Goal: Transaction & Acquisition: Purchase product/service

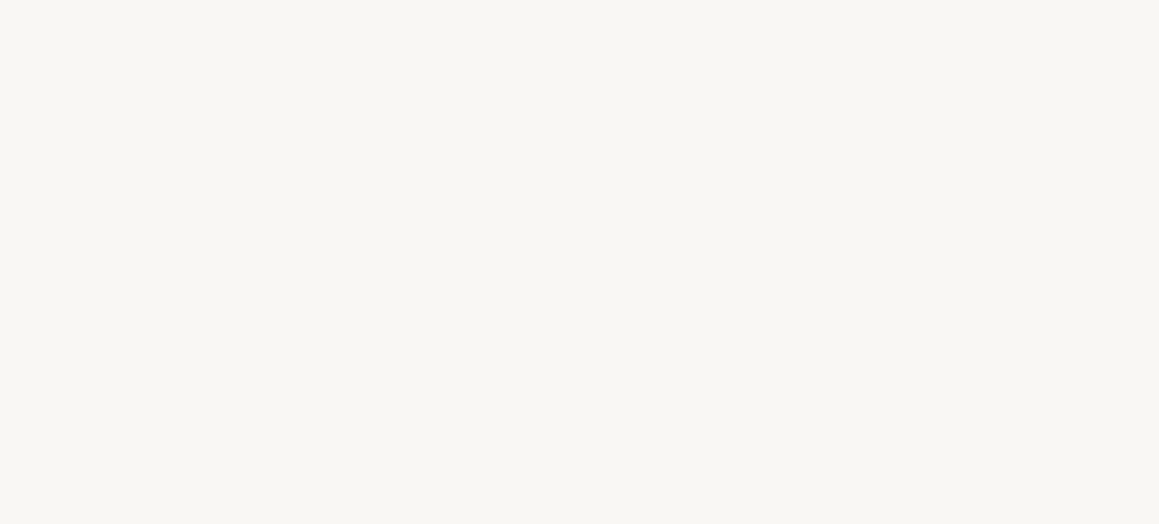
select select "ES"
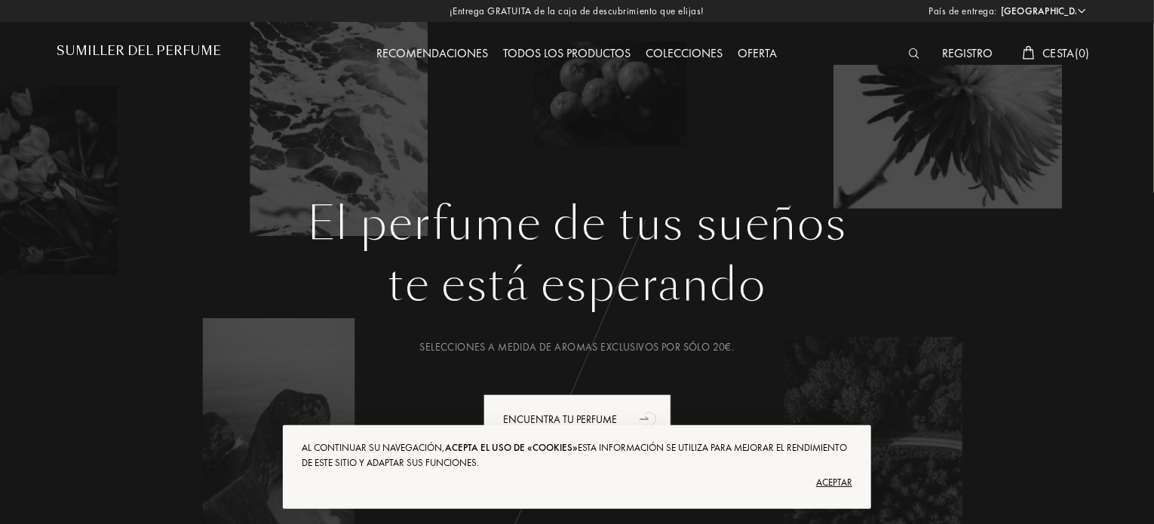
click at [688, 54] on font "Colecciones" at bounding box center [685, 53] width 77 height 16
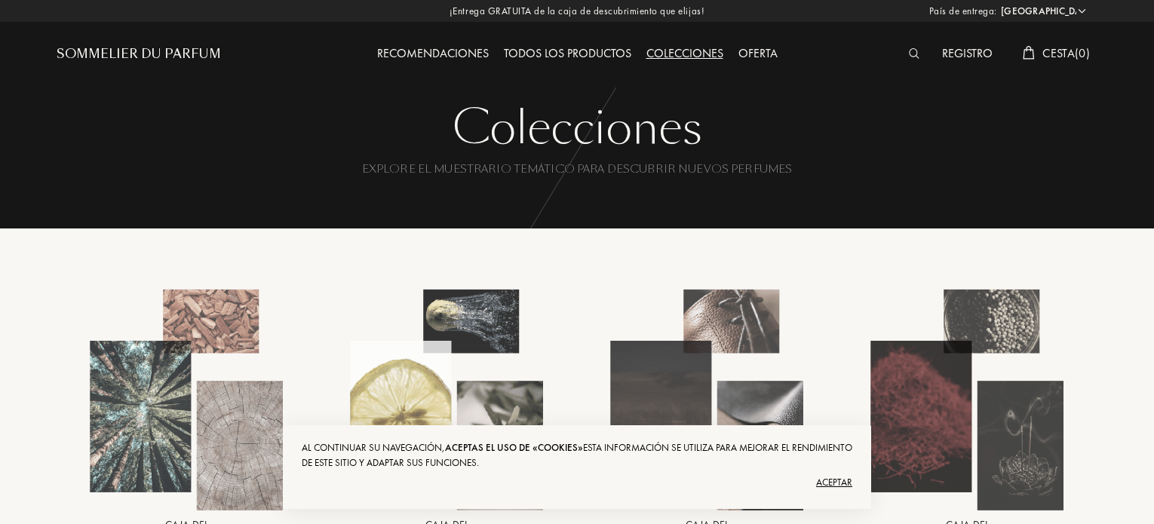
select select "ES"
click at [834, 481] on div "Aceptar" at bounding box center [577, 483] width 551 height 24
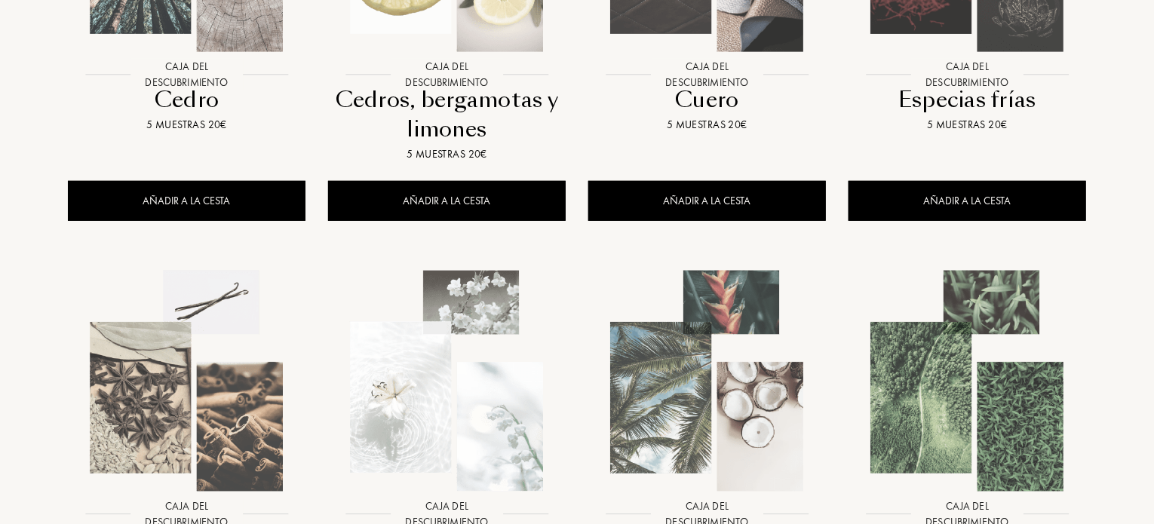
scroll to position [917, 0]
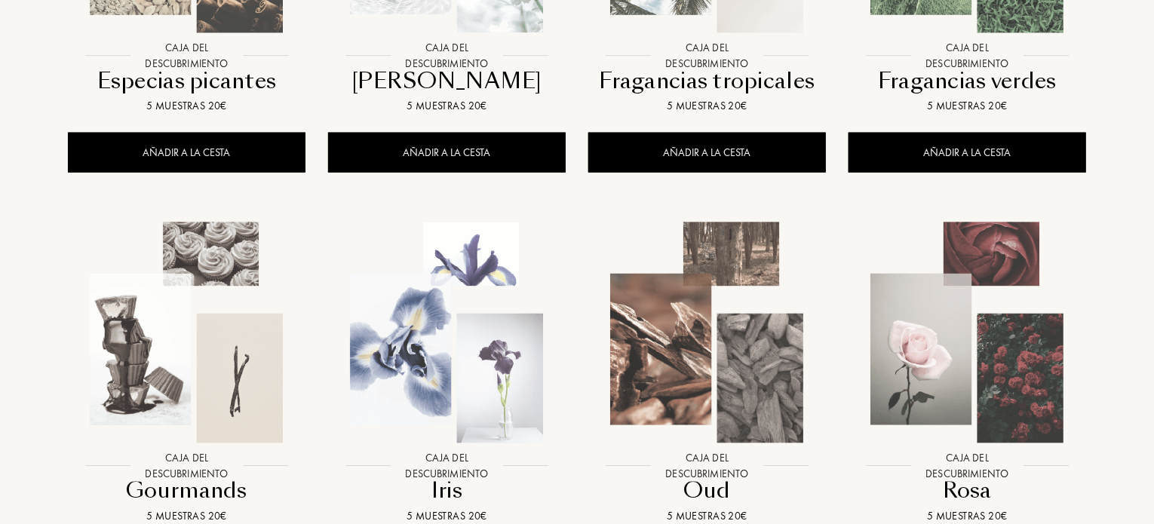
click at [1153, 349] on div "Colecciones Explore el muestrario temático para descubrir nuevos perfumes Colec…" at bounding box center [577, 51] width 1154 height 1937
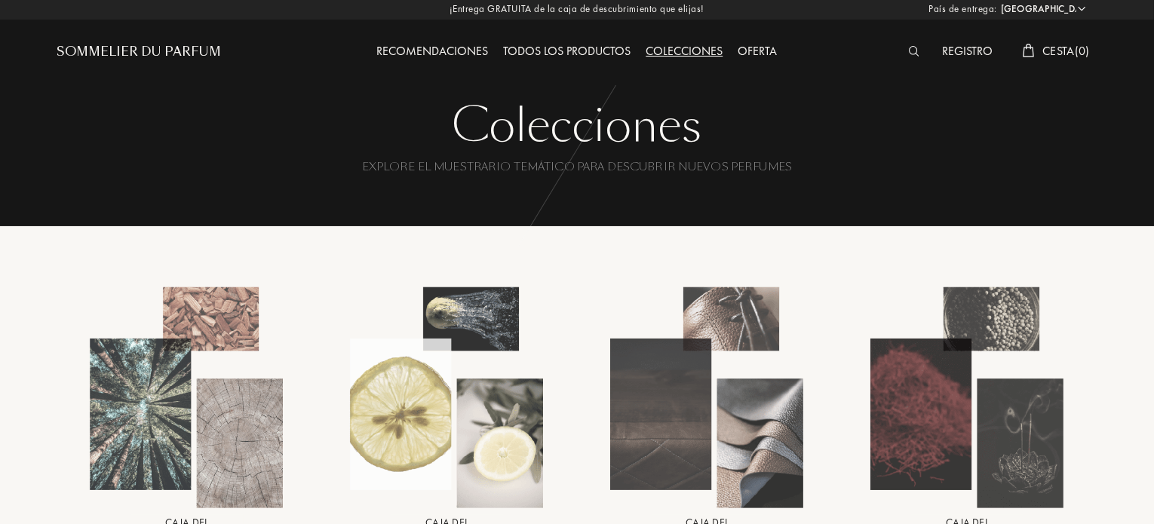
scroll to position [0, 0]
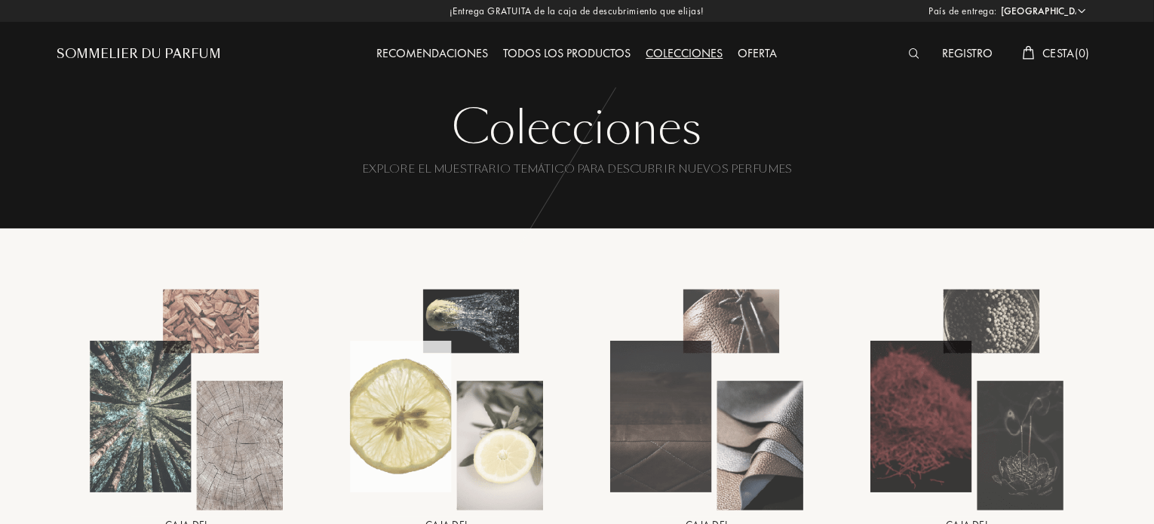
click at [1067, 51] on span "Cesta ( 0 )" at bounding box center [1067, 53] width 48 height 16
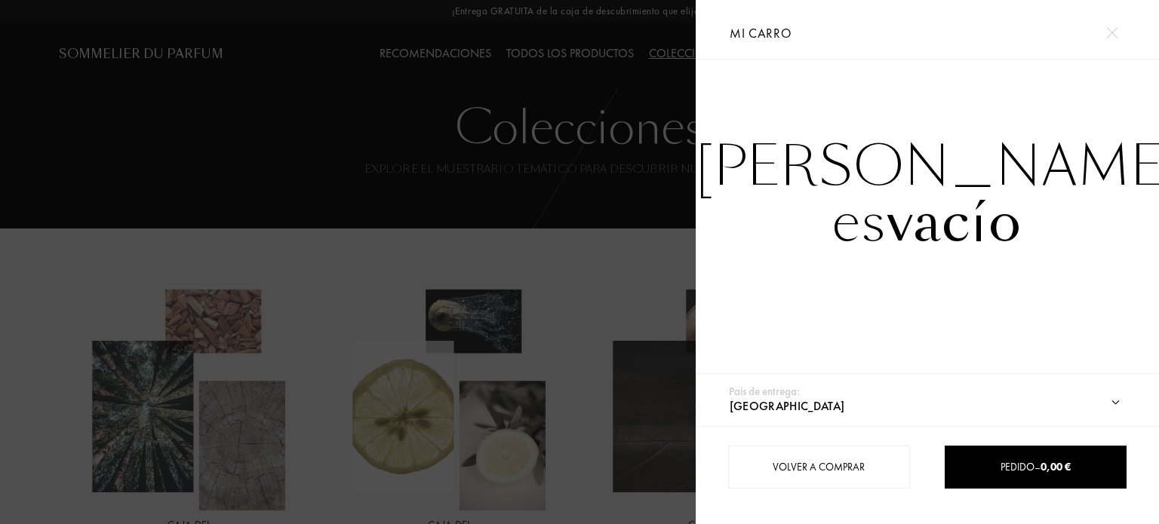
click at [326, 147] on div at bounding box center [348, 262] width 696 height 524
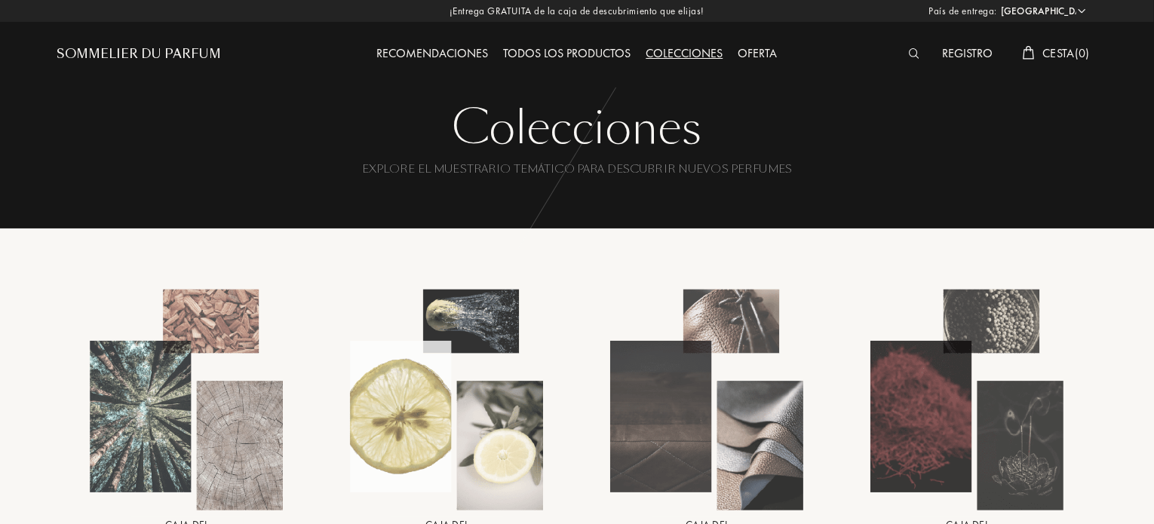
click at [556, 50] on div "Todos los productos" at bounding box center [567, 55] width 143 height 20
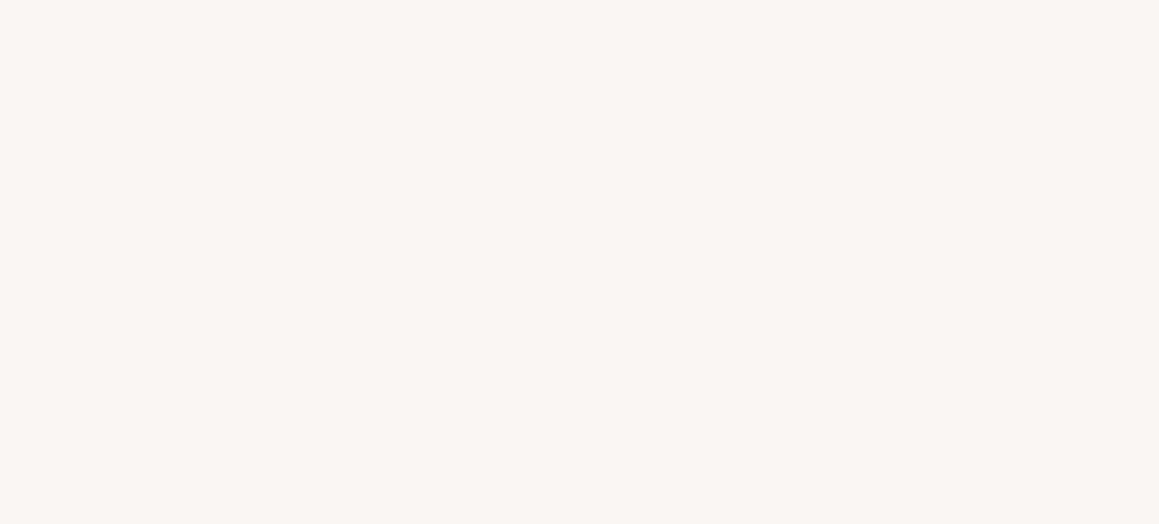
select select "ES"
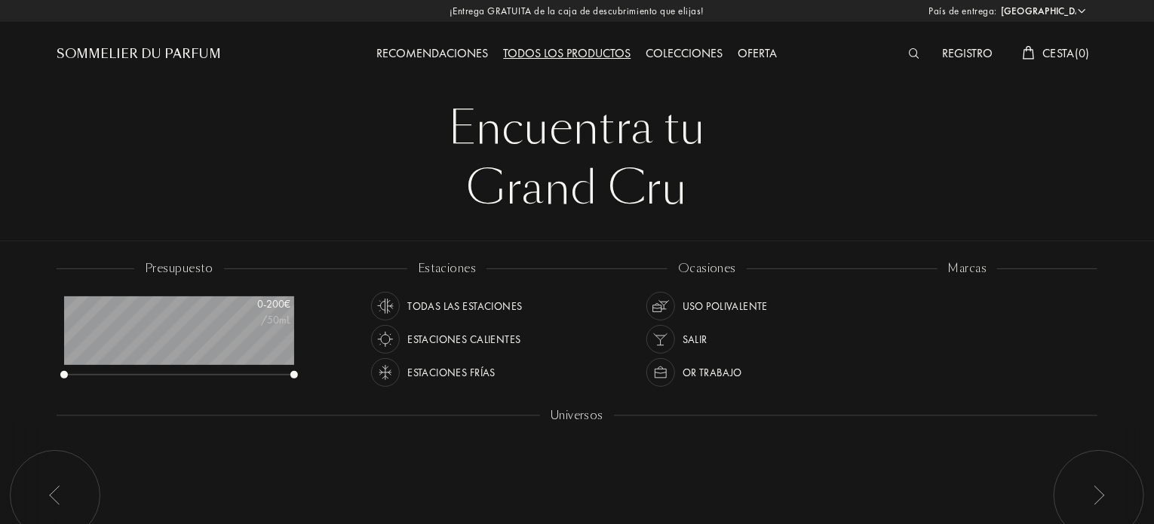
scroll to position [75, 230]
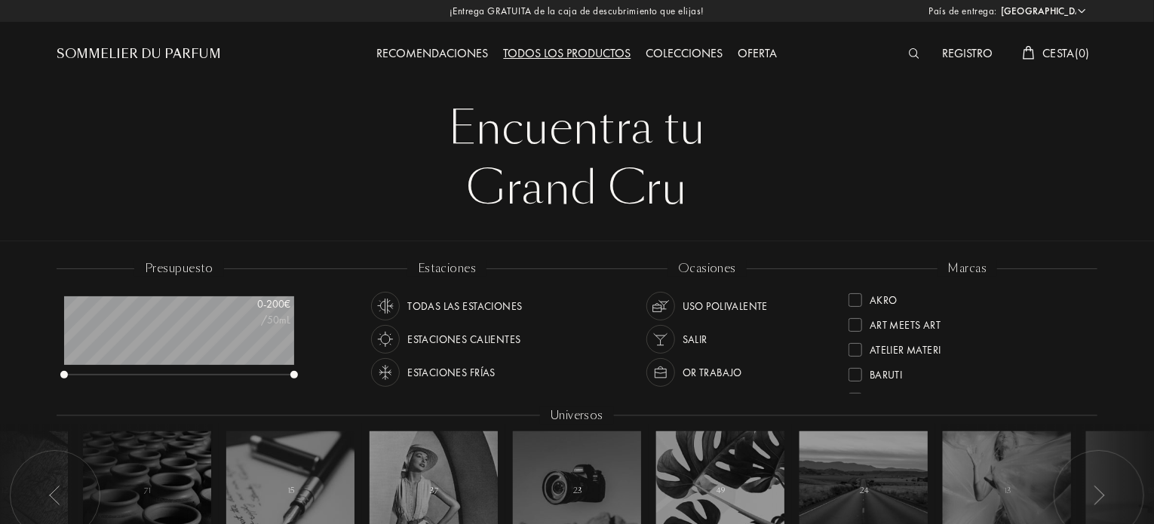
click at [1153, 183] on div at bounding box center [579, 120] width 1159 height 241
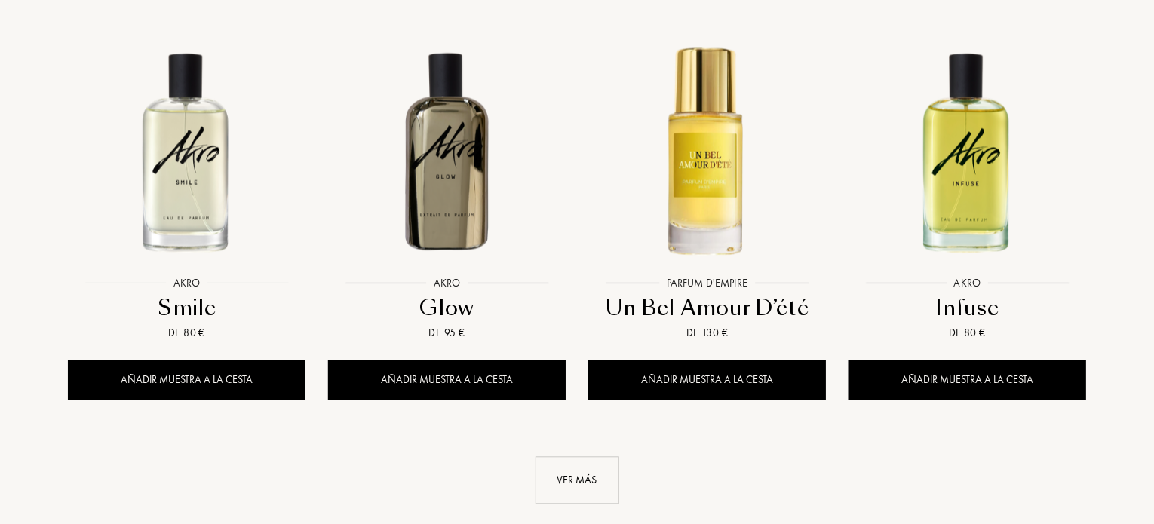
scroll to position [1636, 0]
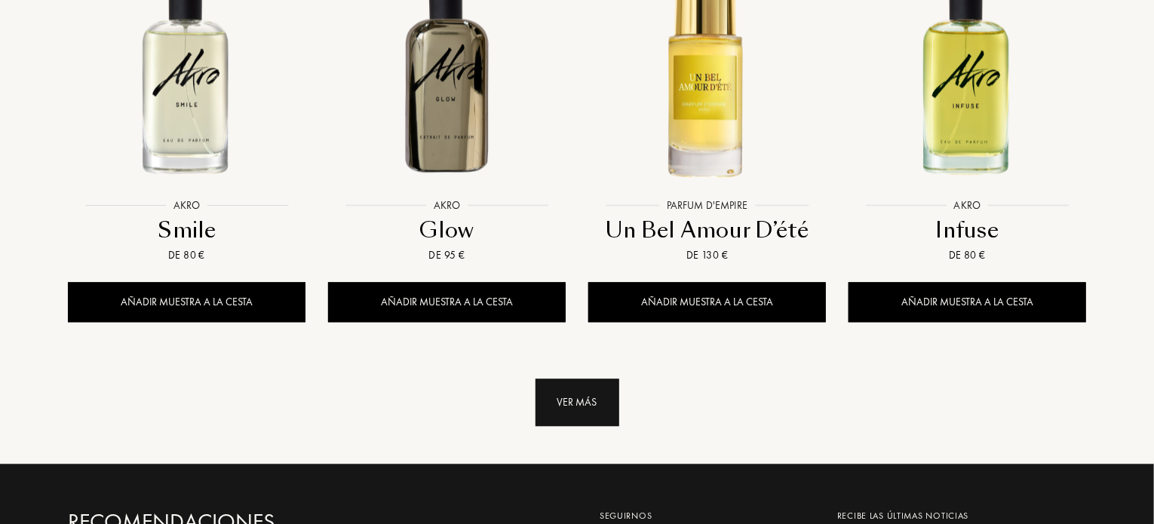
click at [581, 379] on div "Ver más" at bounding box center [578, 403] width 84 height 48
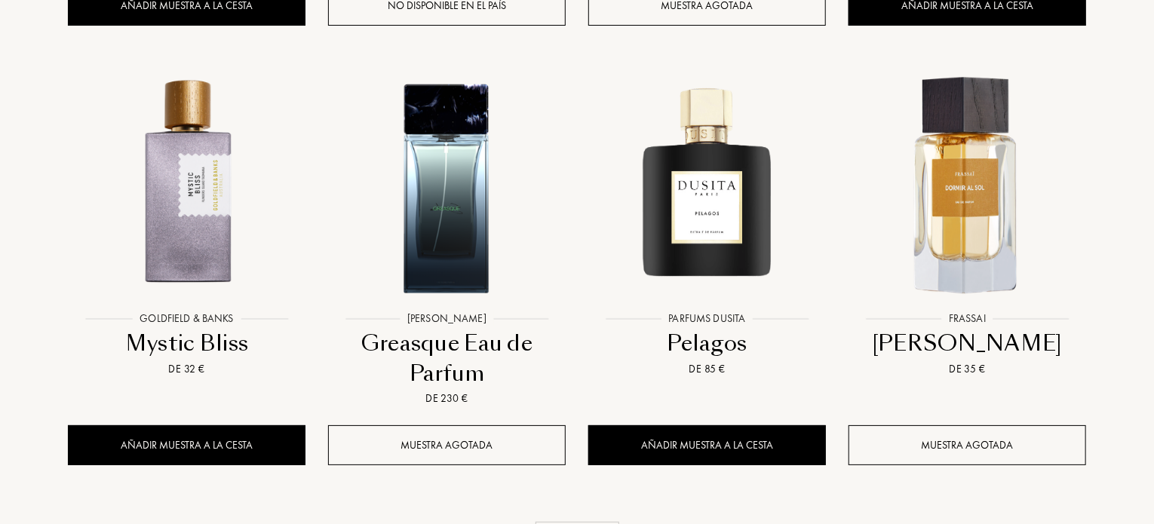
scroll to position [2843, 0]
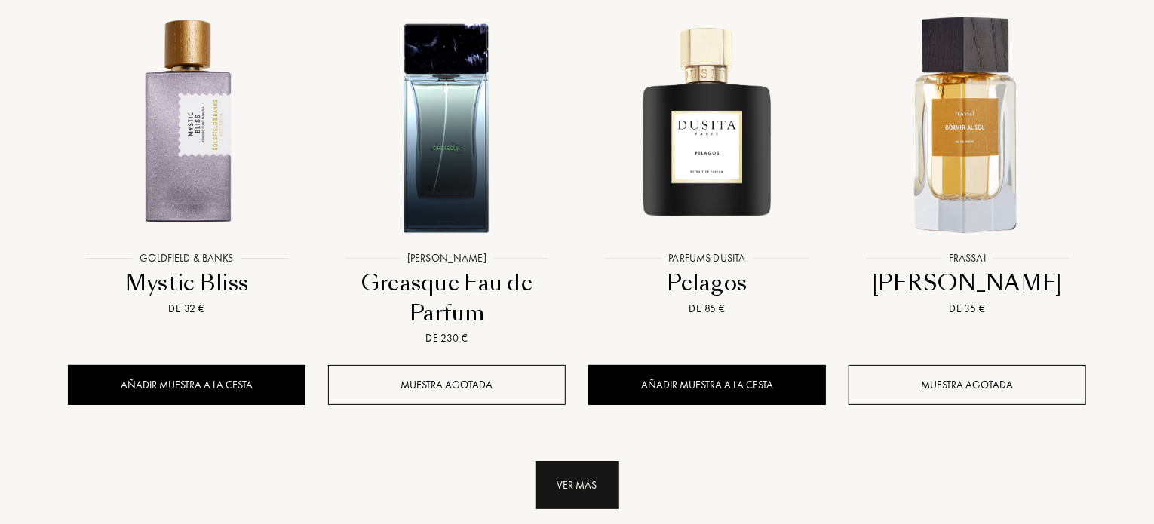
click at [586, 462] on div "Ver más" at bounding box center [578, 486] width 84 height 48
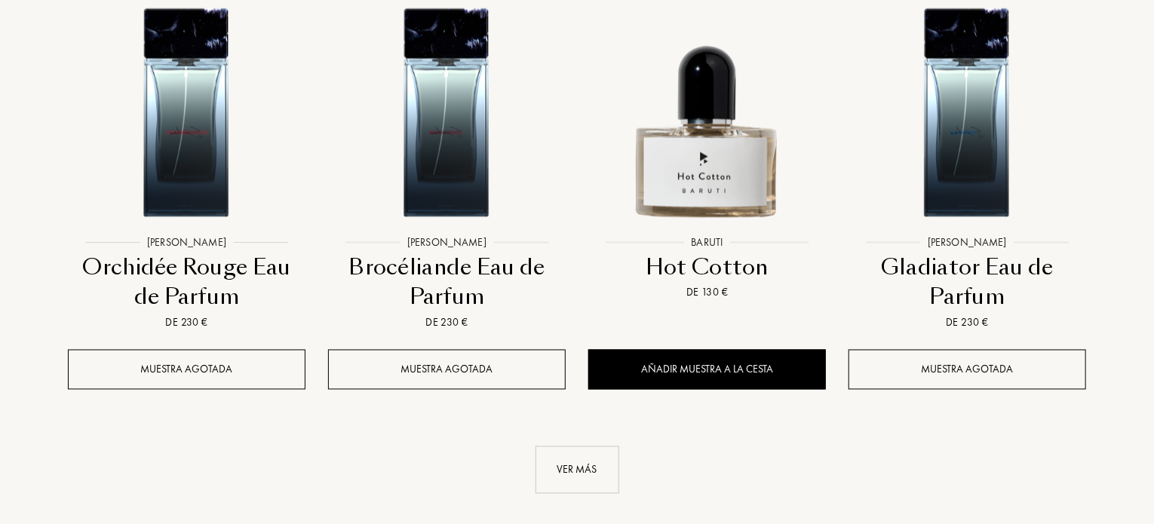
scroll to position [4200, 0]
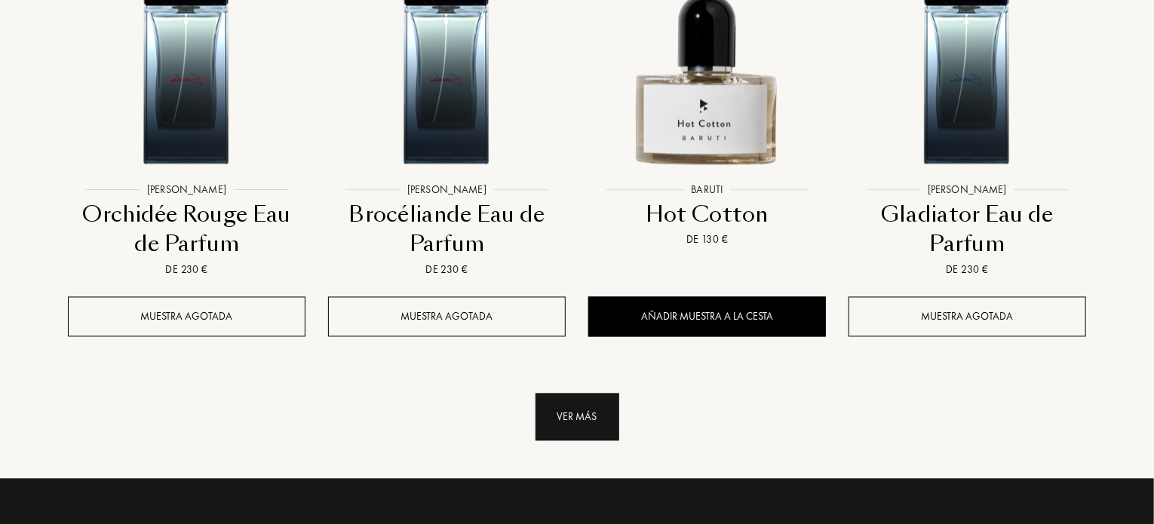
click at [576, 394] on div "Ver más" at bounding box center [578, 418] width 84 height 48
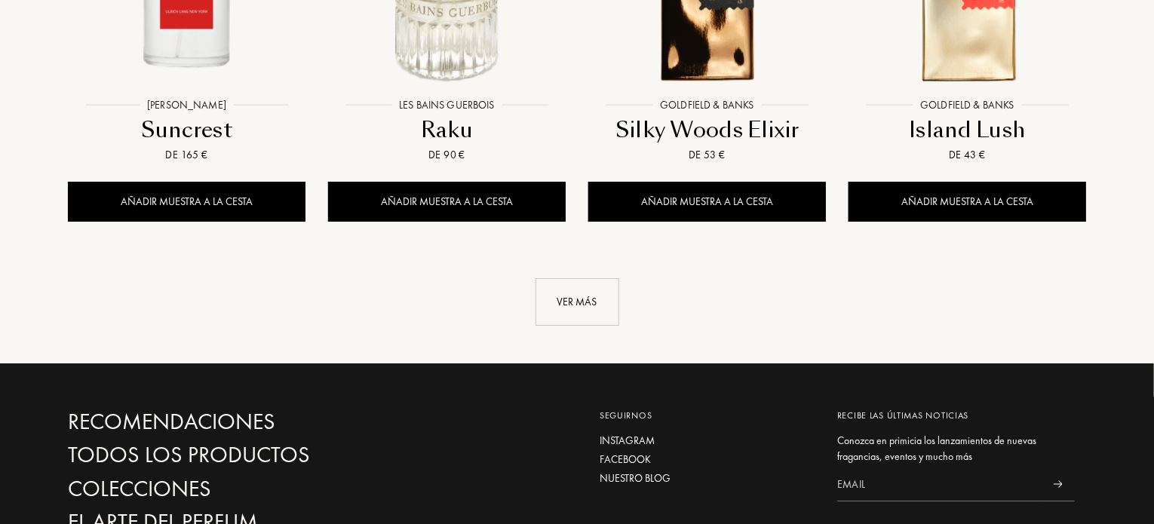
scroll to position [5558, 0]
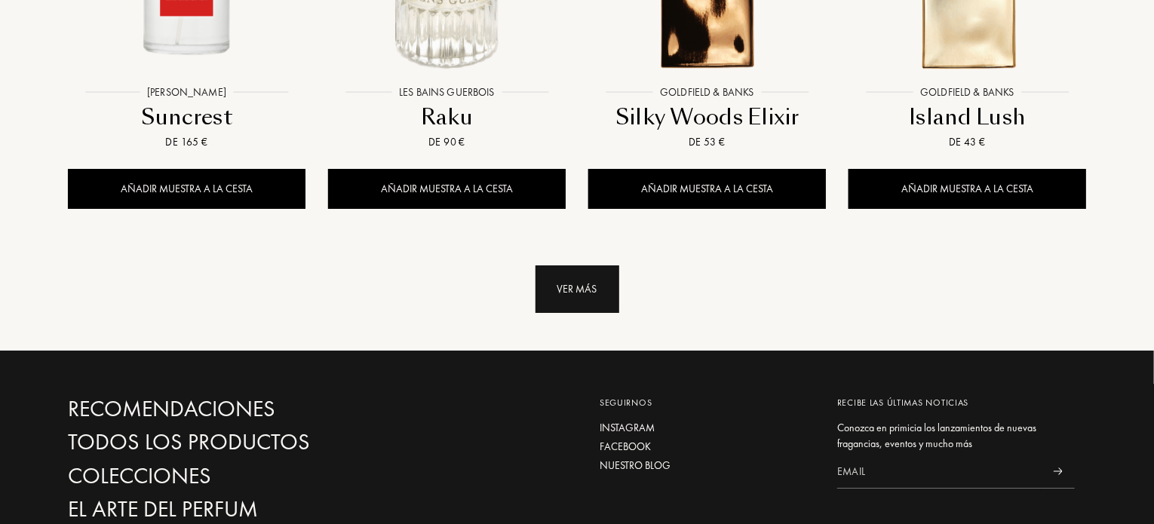
click at [569, 266] on div "Ver más" at bounding box center [578, 290] width 84 height 48
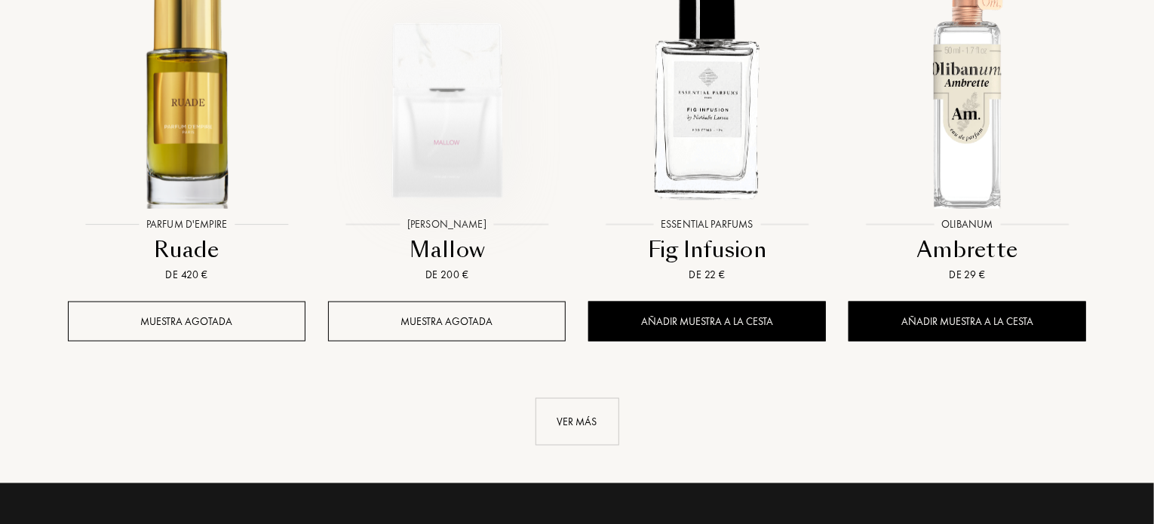
scroll to position [6735, 0]
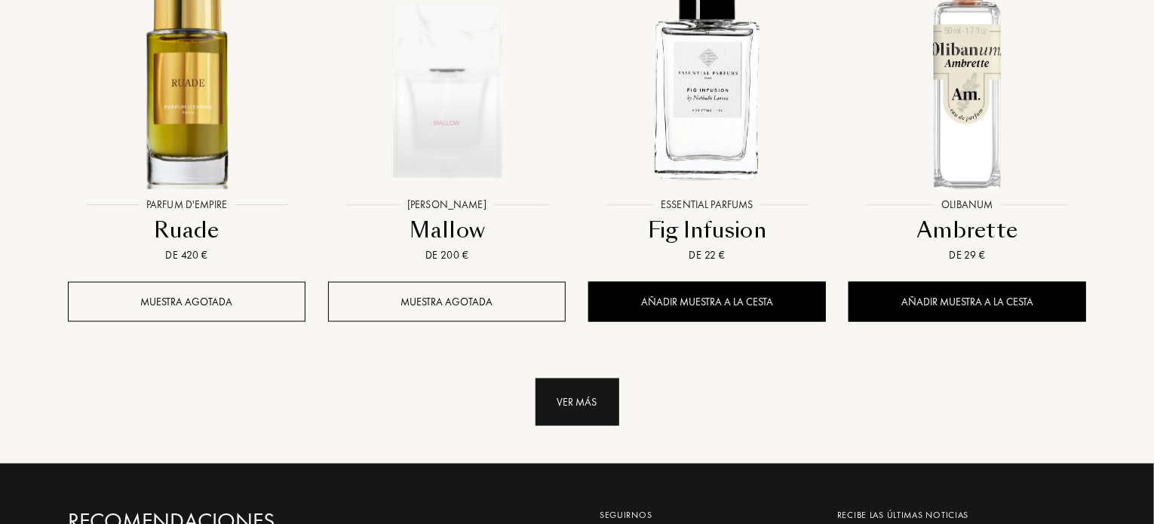
click at [573, 379] on div "Ver más" at bounding box center [578, 403] width 84 height 48
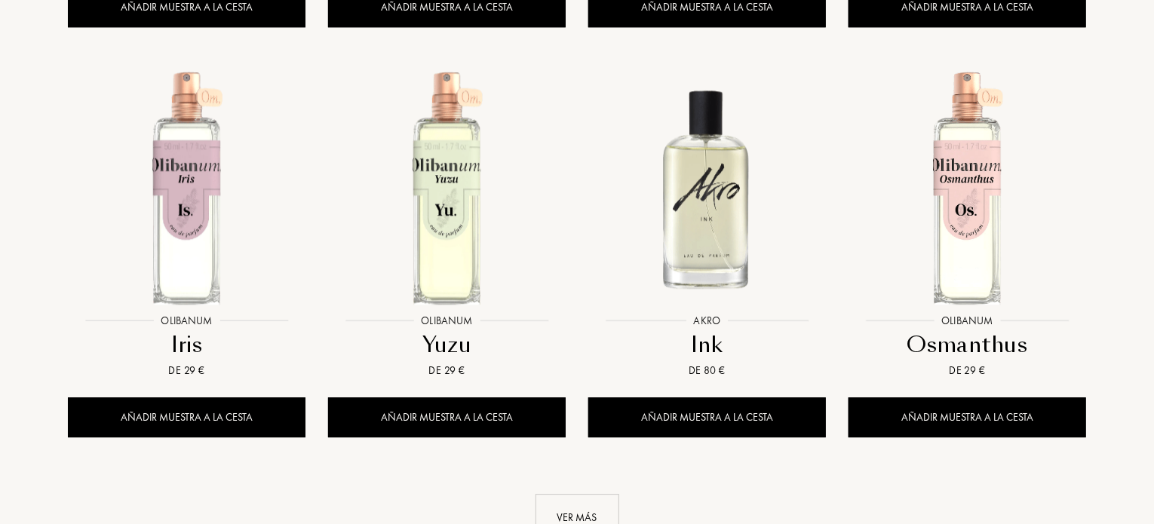
scroll to position [7852, 0]
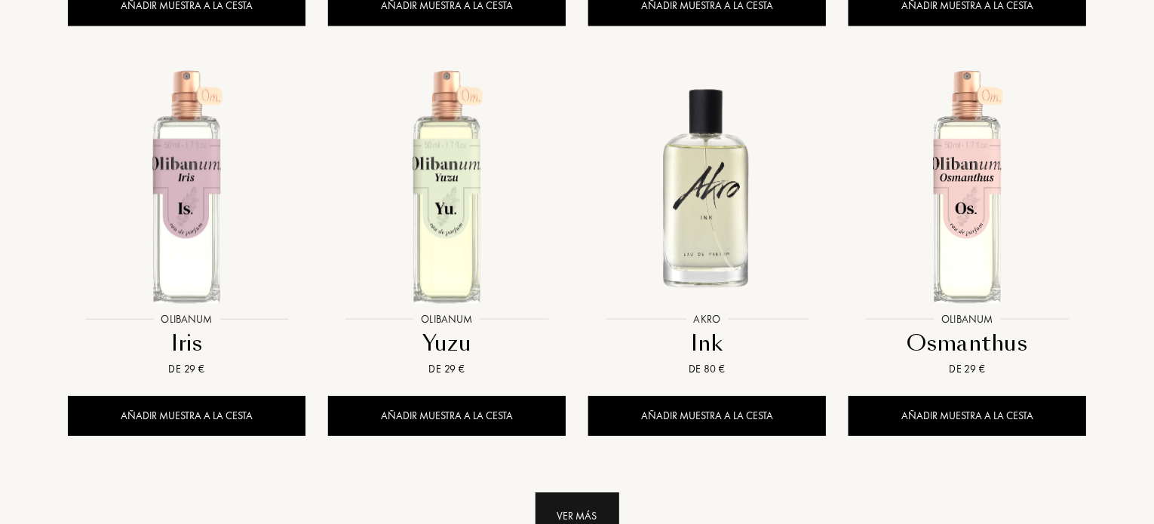
click at [562, 493] on div "Ver más" at bounding box center [578, 517] width 84 height 48
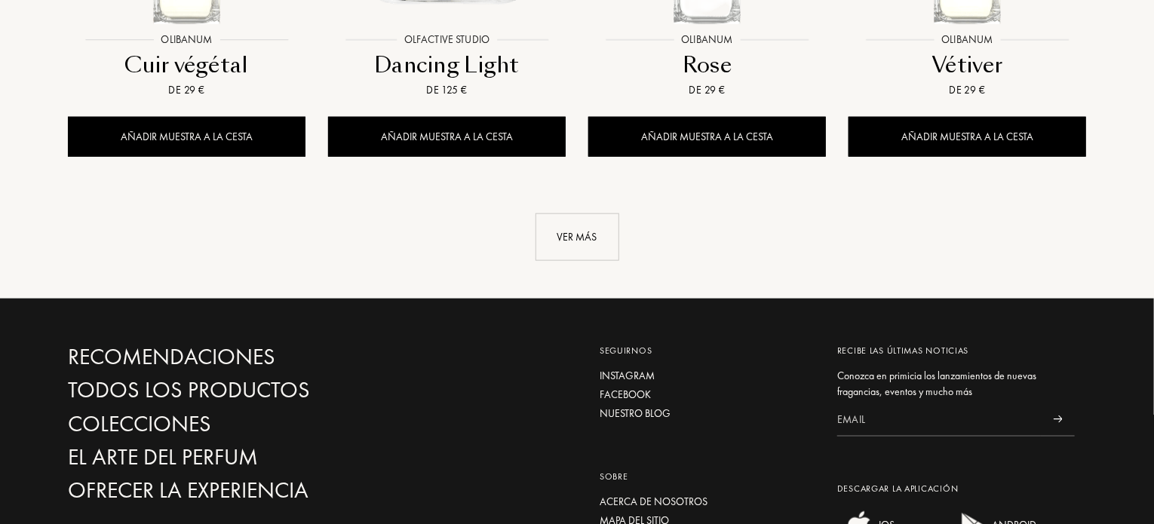
scroll to position [9421, 0]
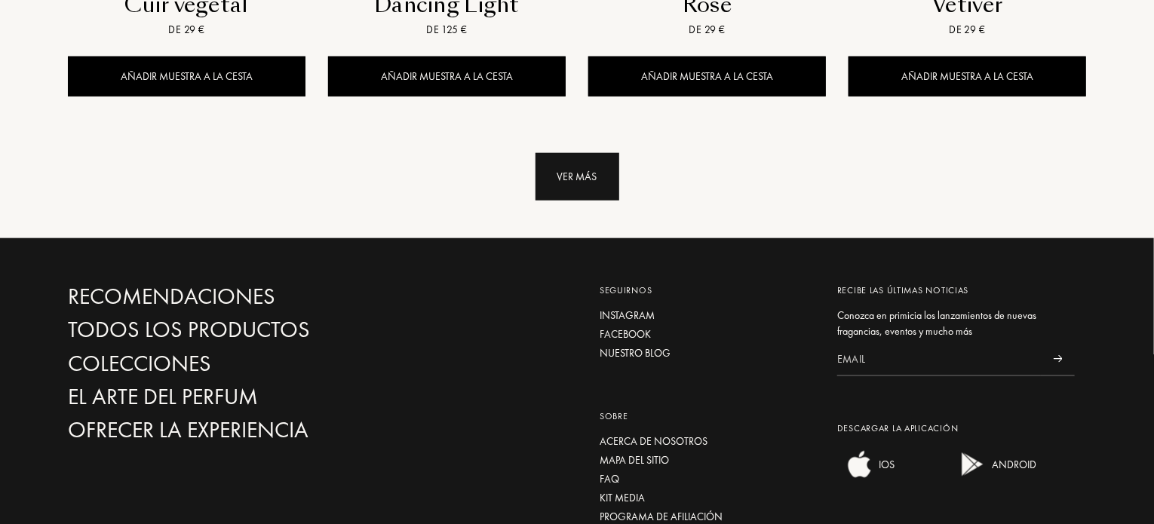
click at [576, 153] on div "Ver más" at bounding box center [578, 177] width 84 height 48
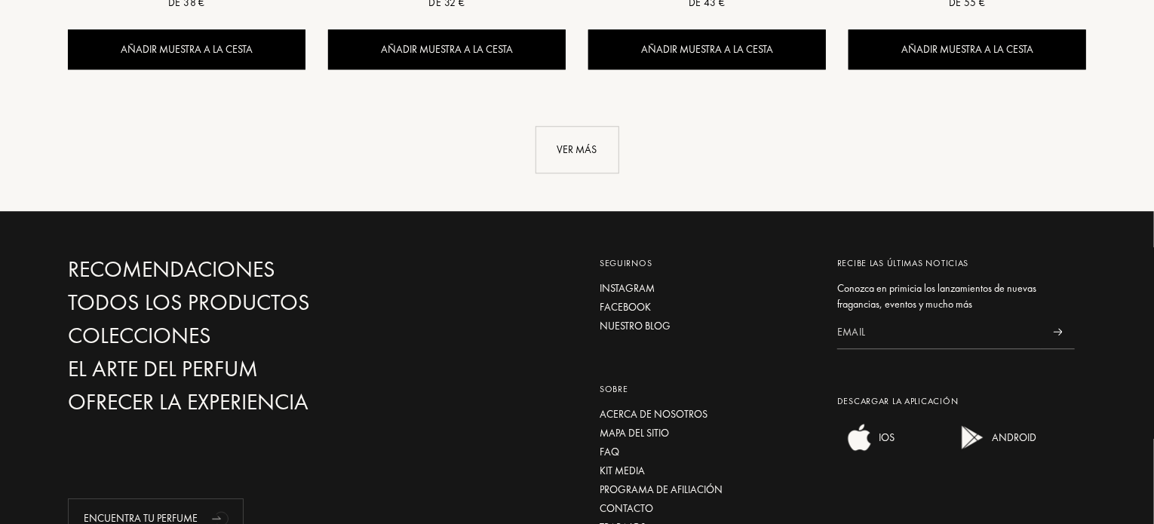
scroll to position [10680, 0]
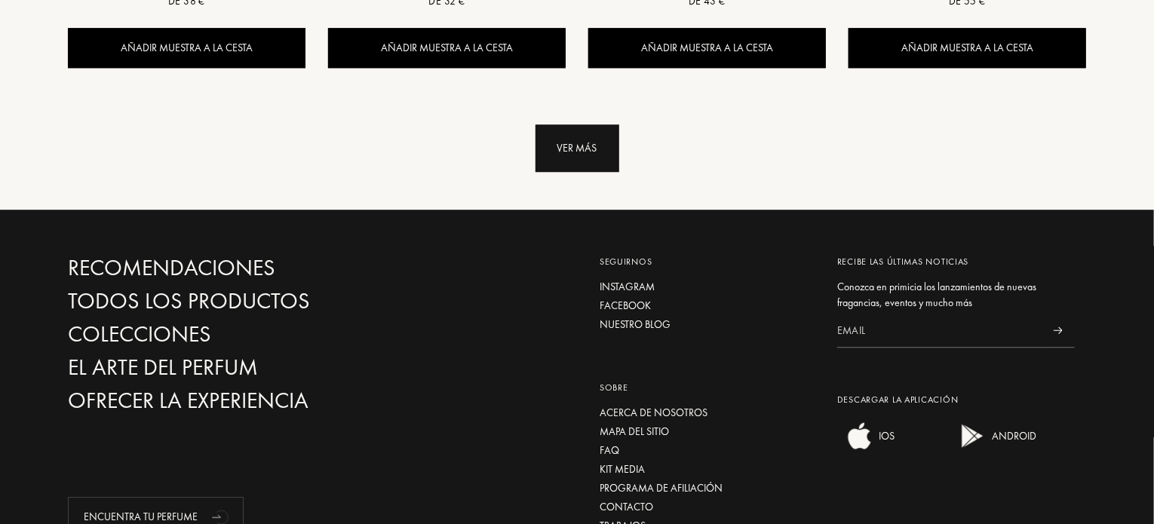
click at [577, 124] on div "Ver más" at bounding box center [578, 148] width 84 height 48
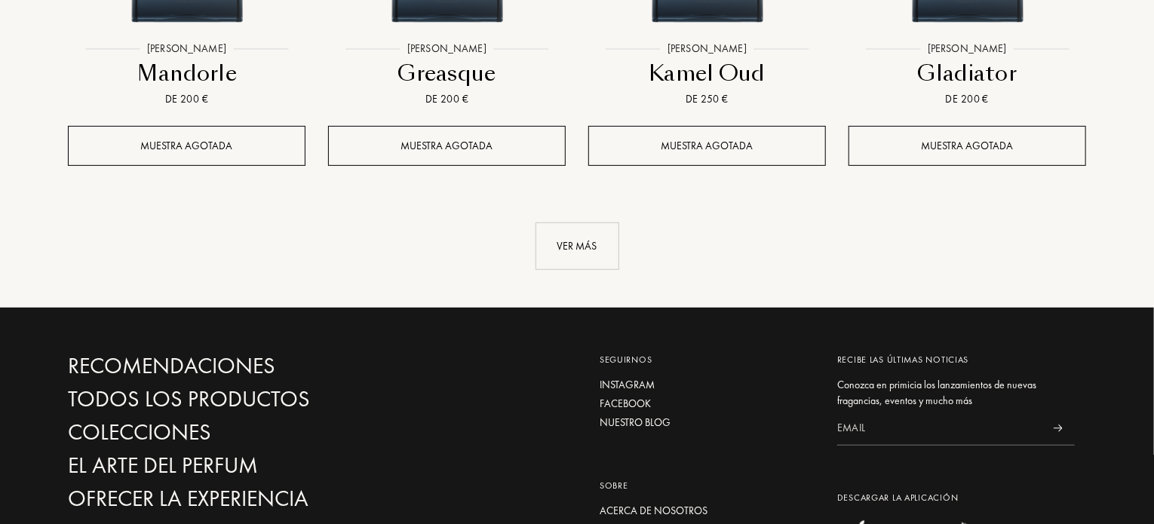
scroll to position [11789, 0]
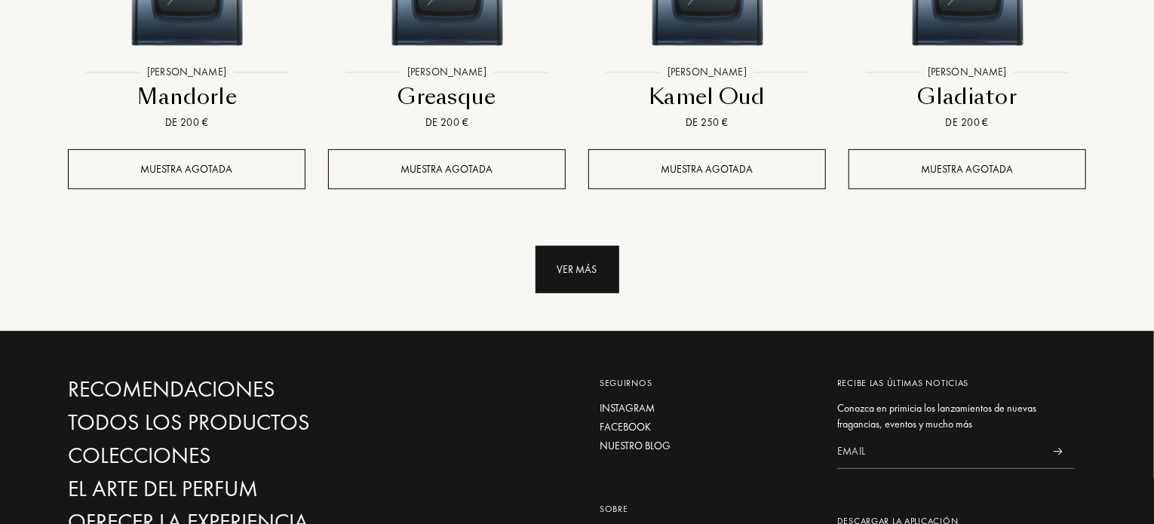
click at [566, 246] on div "Ver más" at bounding box center [578, 270] width 84 height 48
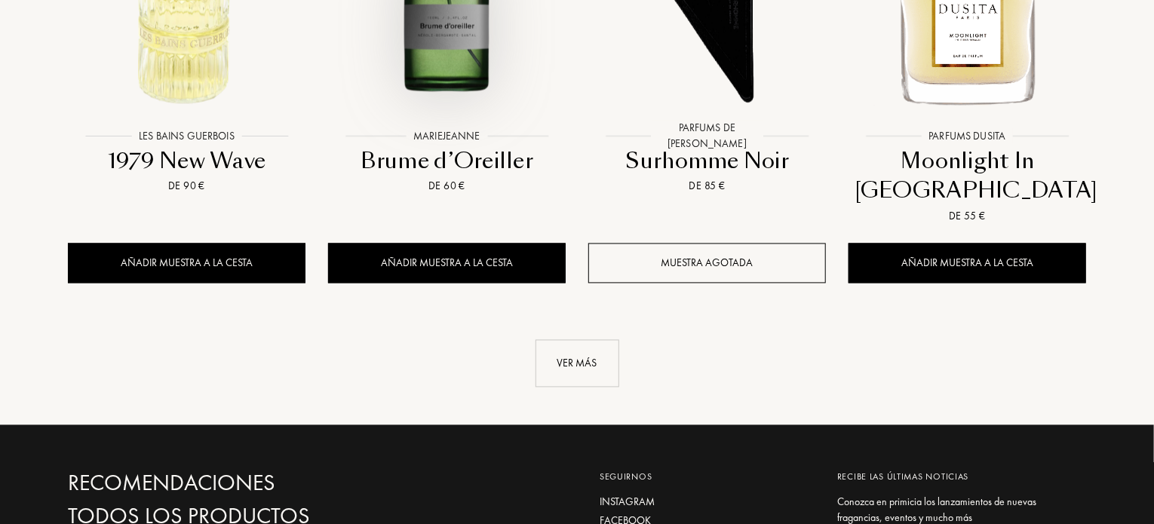
scroll to position [12966, 0]
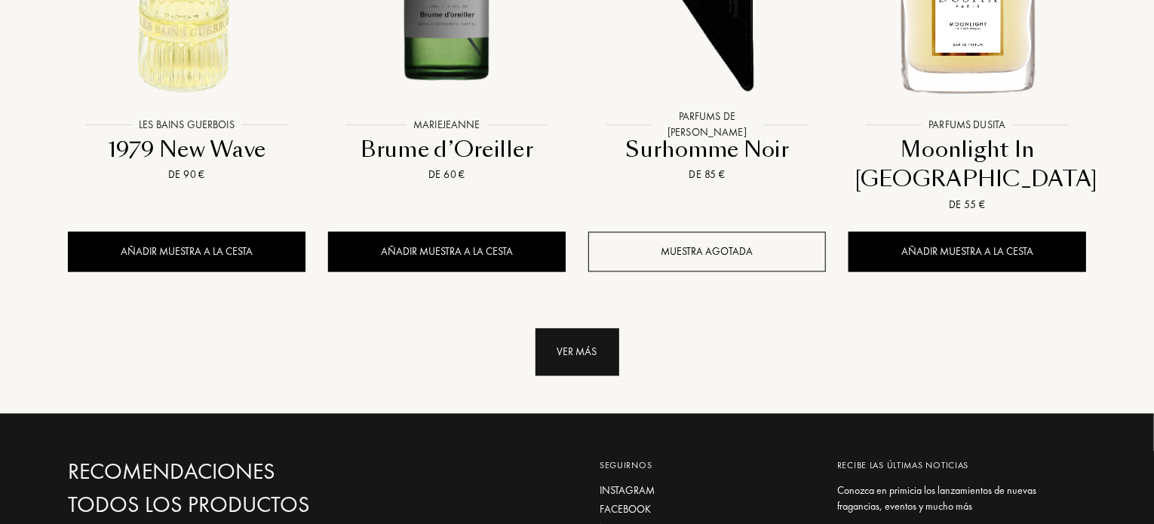
click at [580, 329] on div "Ver más" at bounding box center [578, 353] width 84 height 48
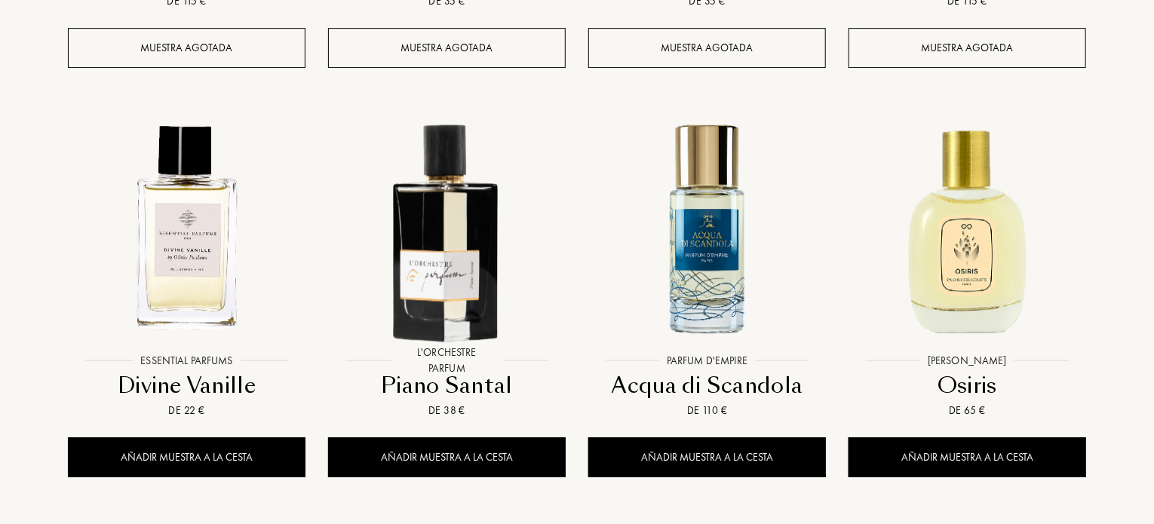
scroll to position [14022, 0]
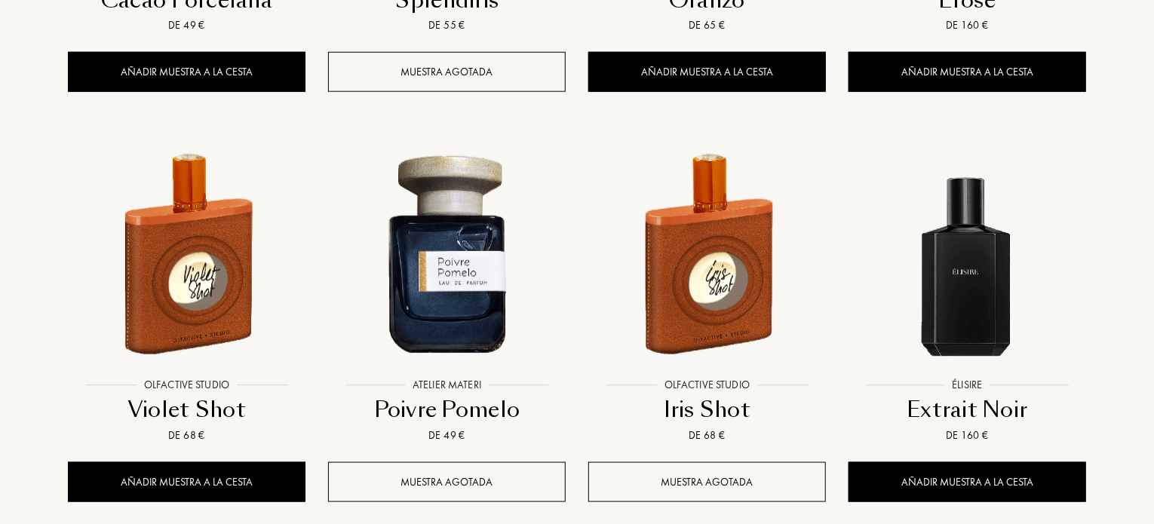
scroll to position [15229, 0]
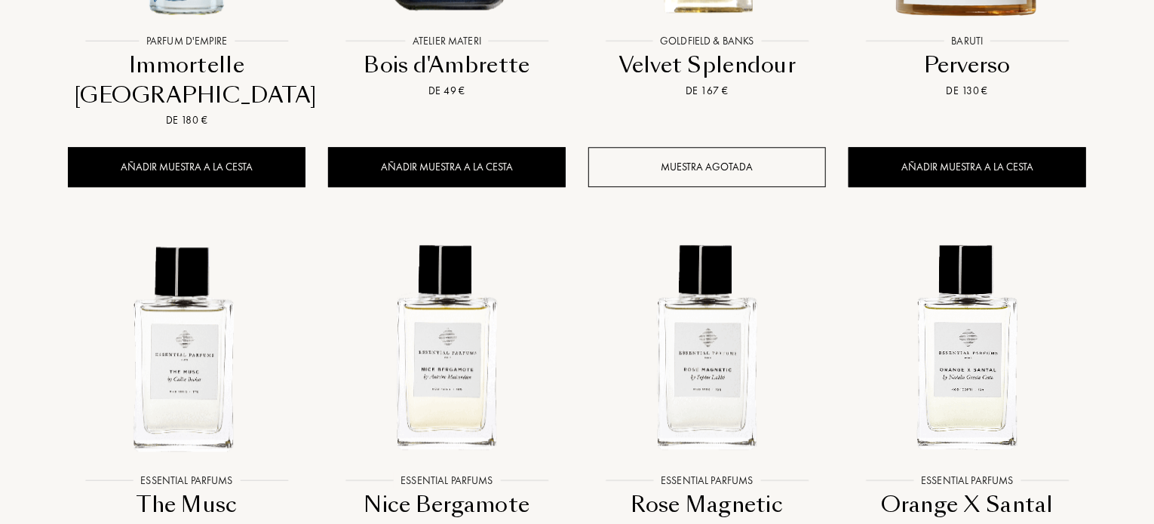
scroll to position [16436, 0]
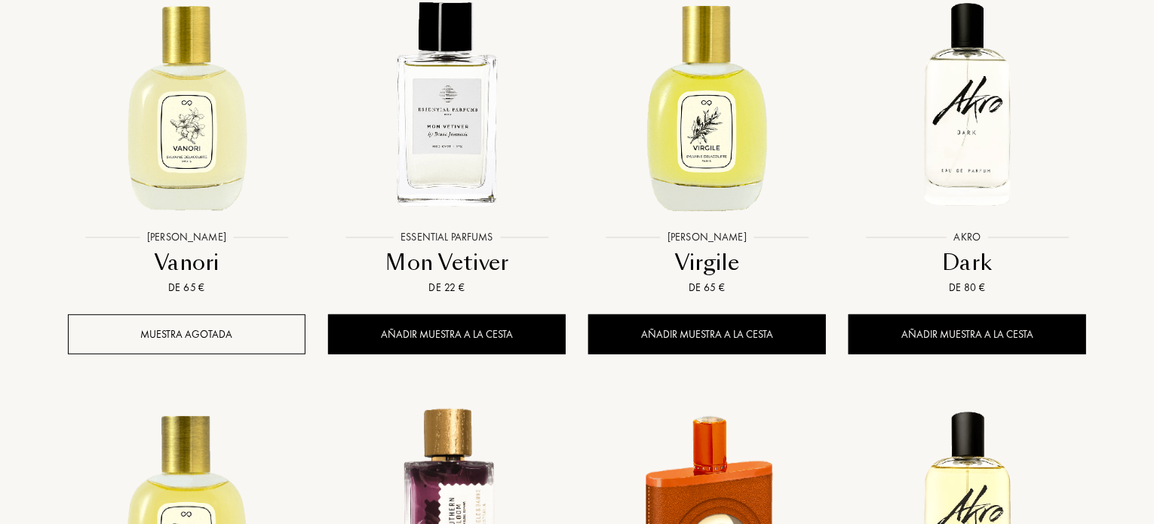
scroll to position [17401, 0]
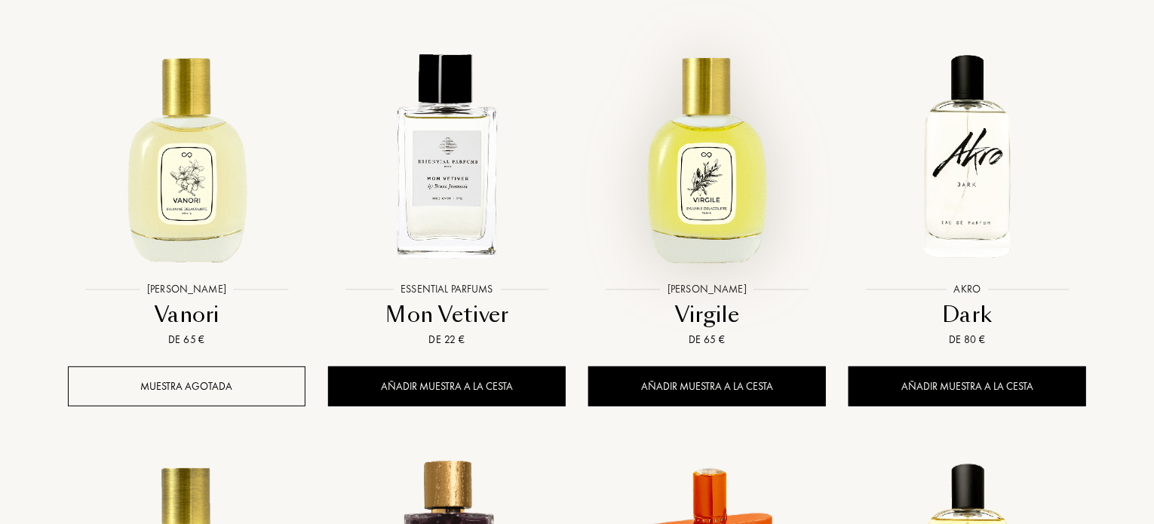
click at [723, 47] on img at bounding box center [707, 156] width 235 height 235
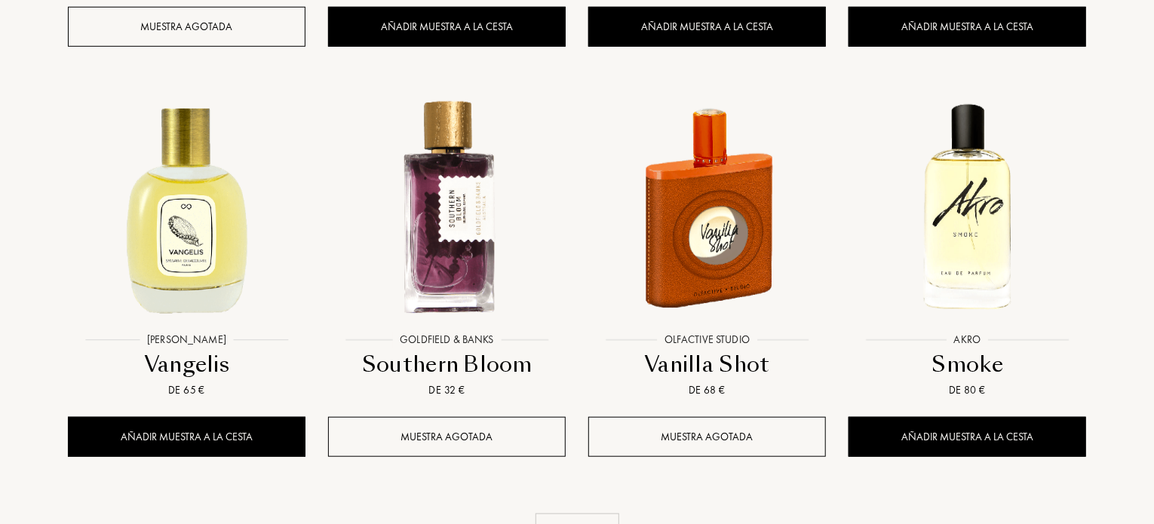
scroll to position [17764, 0]
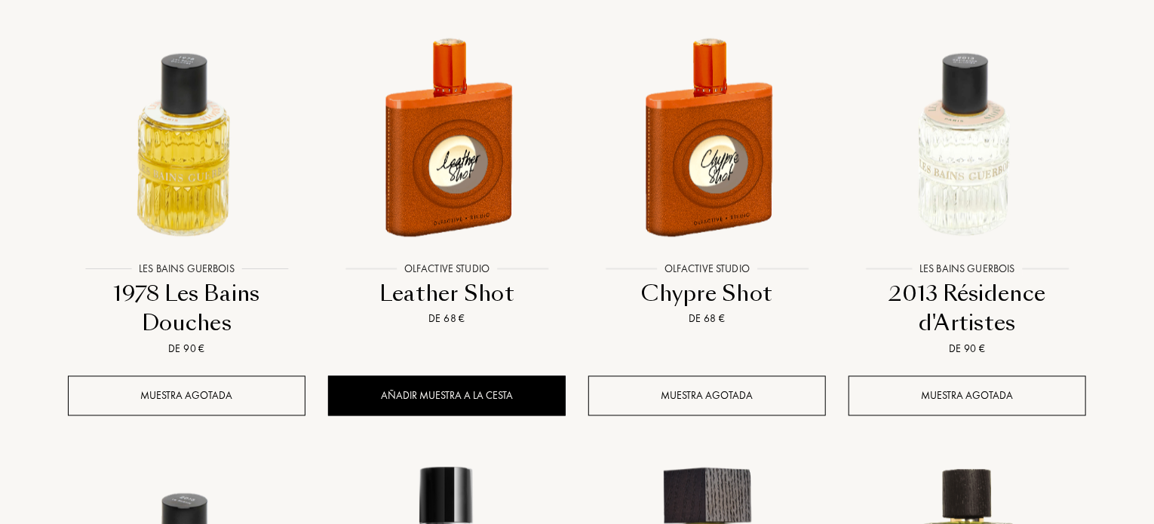
scroll to position [19140, 0]
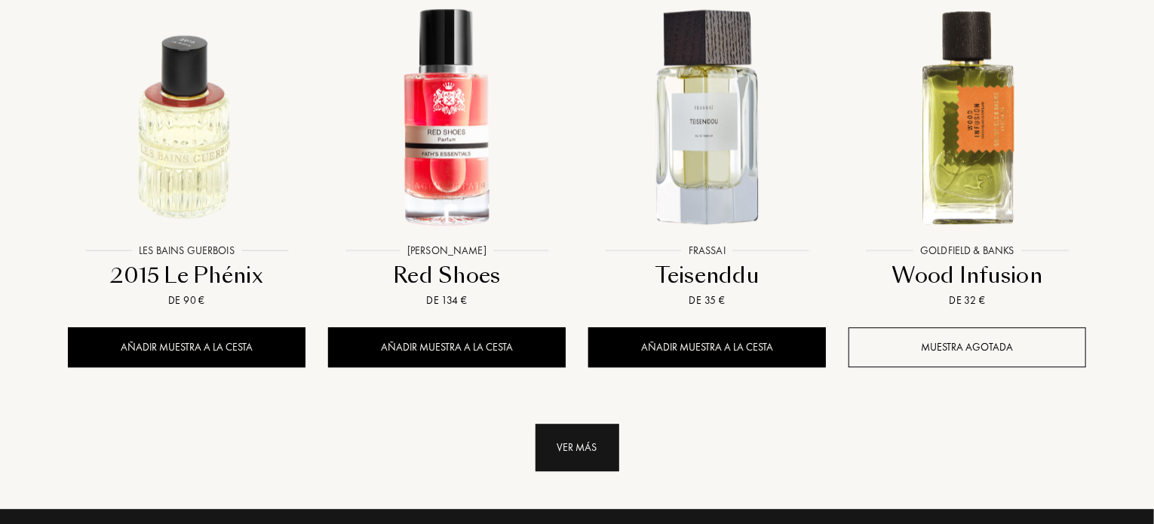
click at [573, 424] on div "Ver más" at bounding box center [578, 448] width 84 height 48
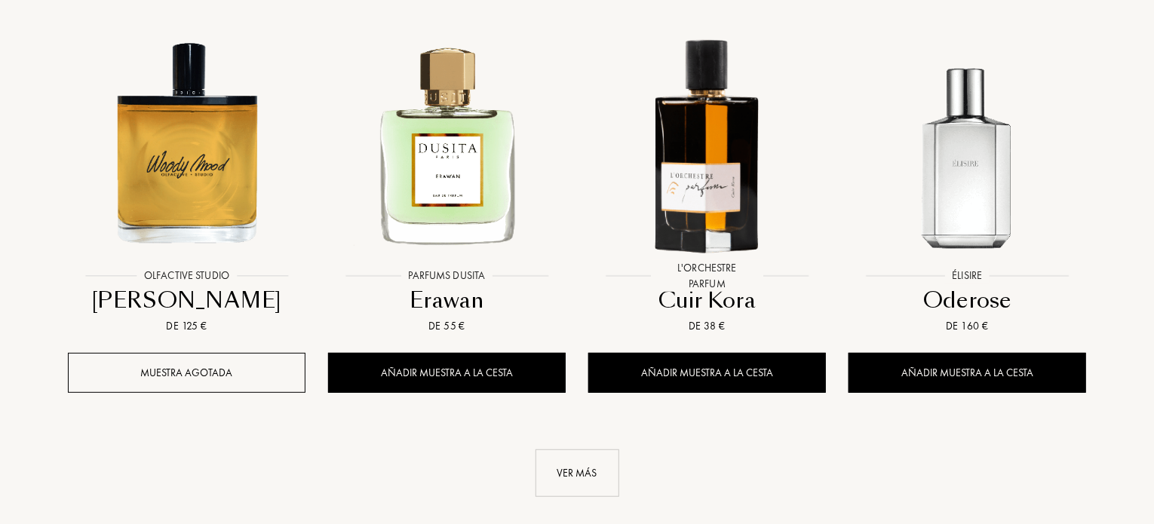
scroll to position [20347, 0]
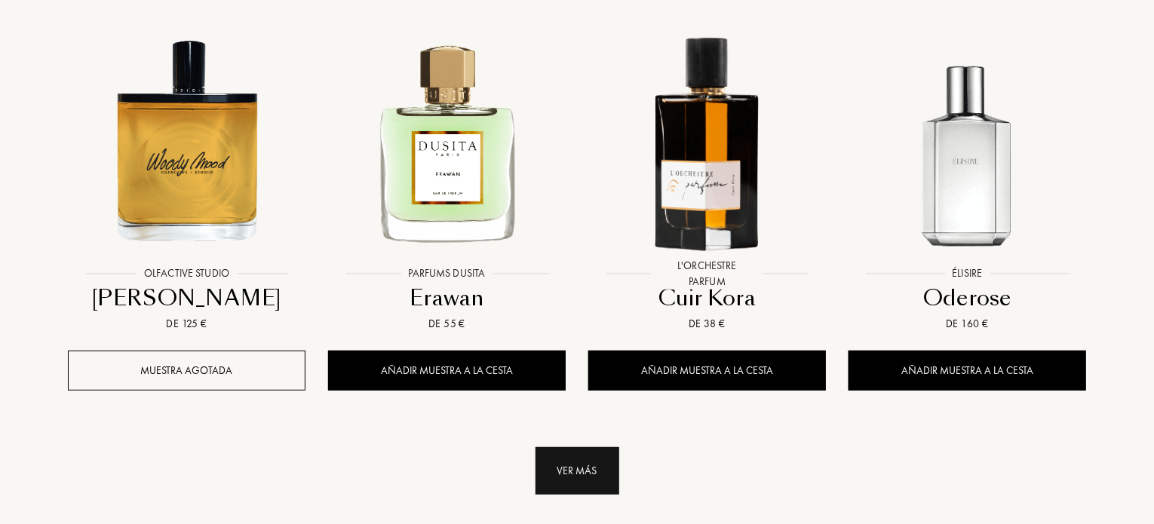
click at [588, 447] on div "Ver más" at bounding box center [578, 471] width 84 height 48
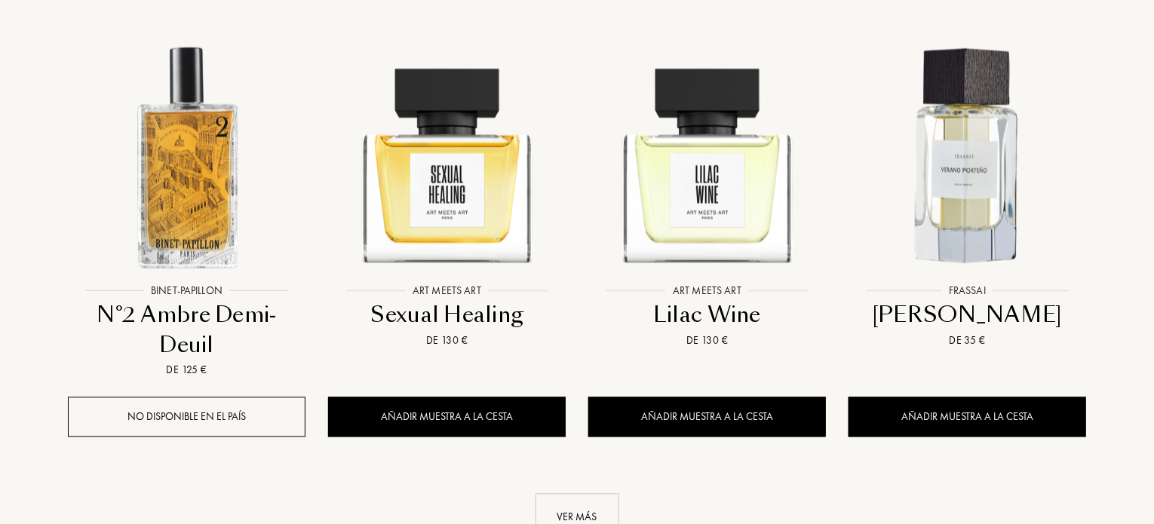
scroll to position [21645, 0]
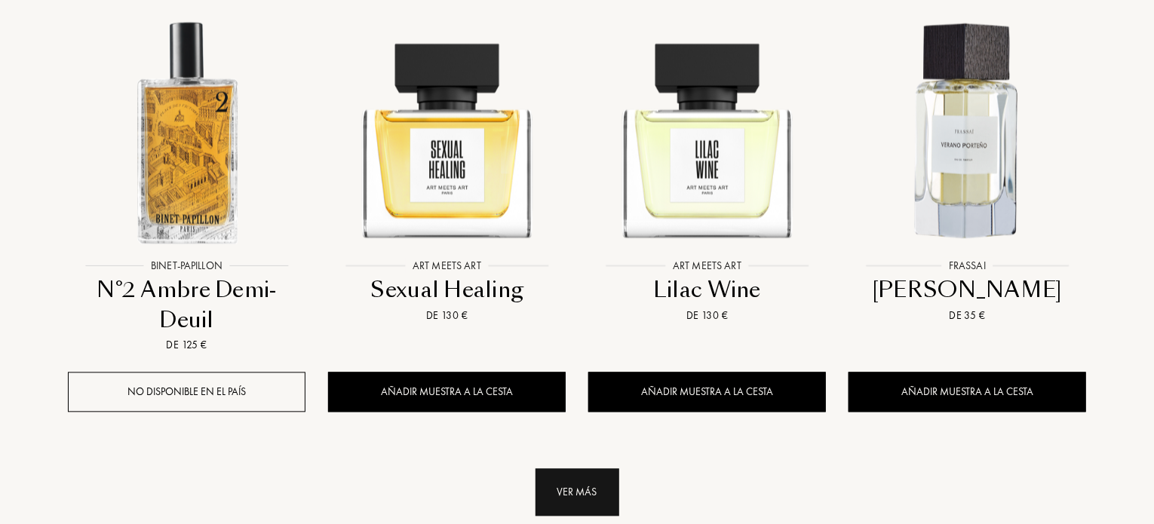
click at [591, 469] on div "Ver más" at bounding box center [578, 493] width 84 height 48
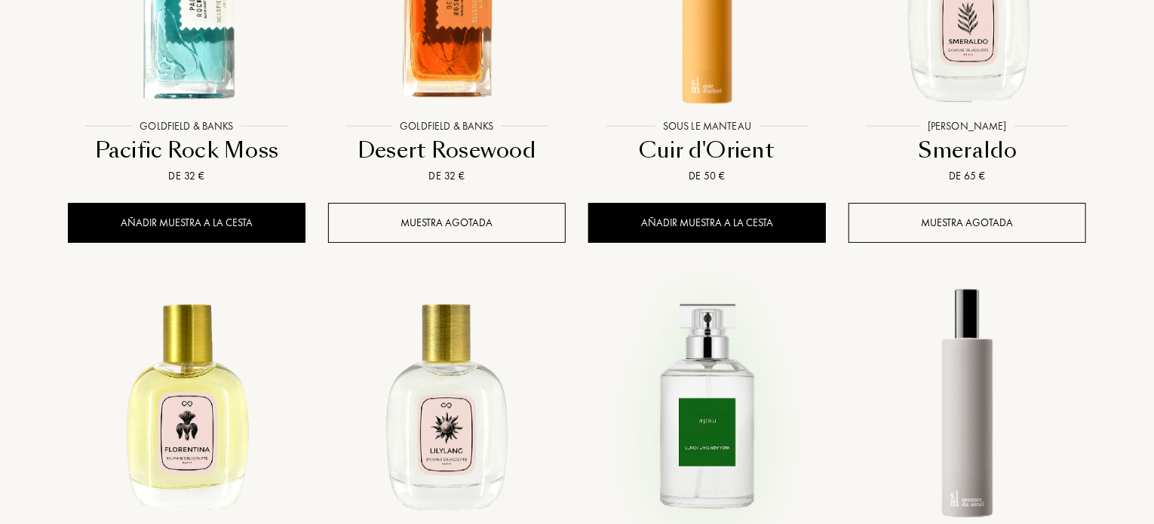
scroll to position [22731, 0]
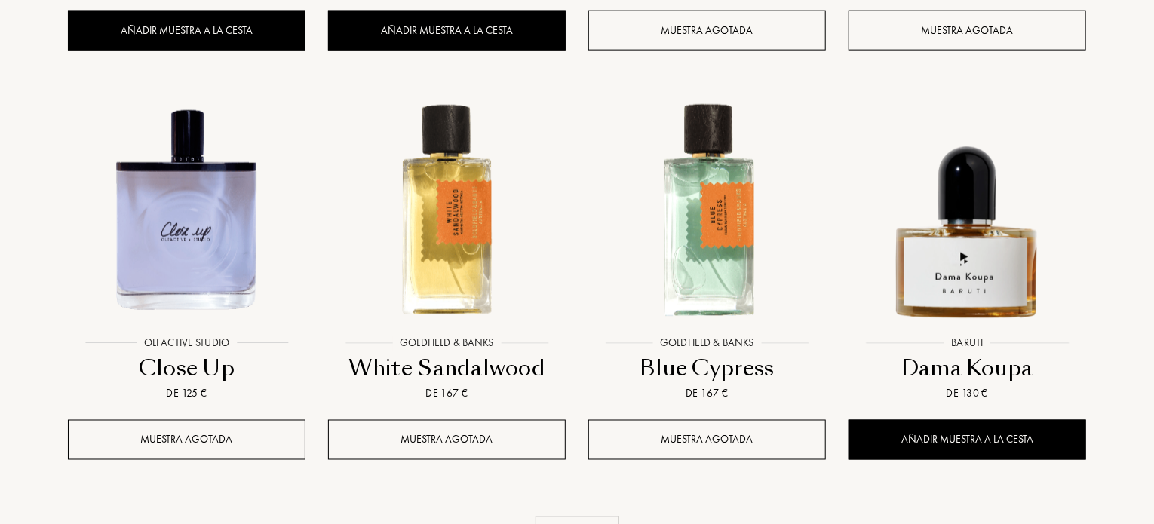
scroll to position [24119, 0]
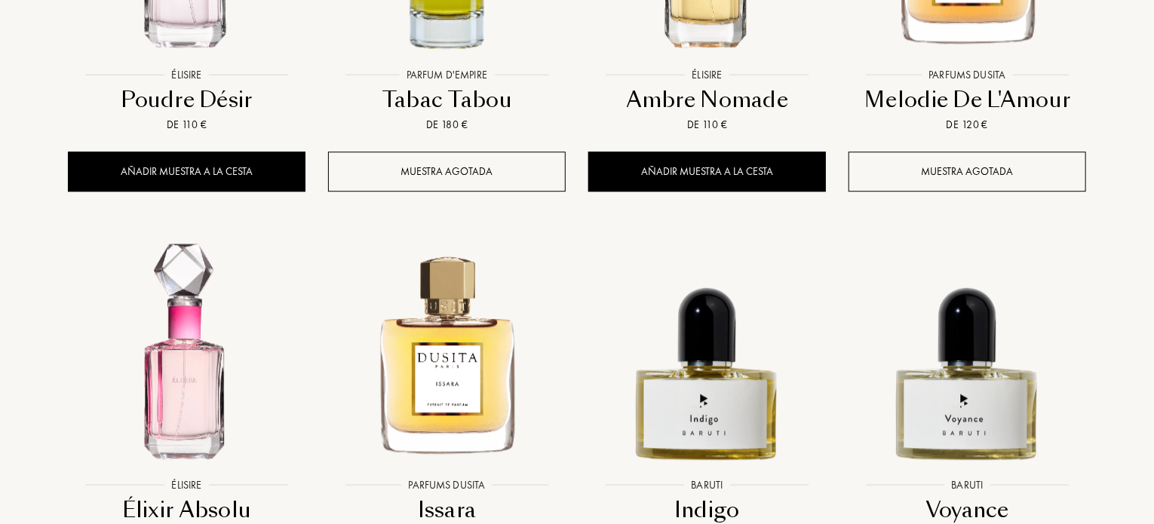
scroll to position [25236, 0]
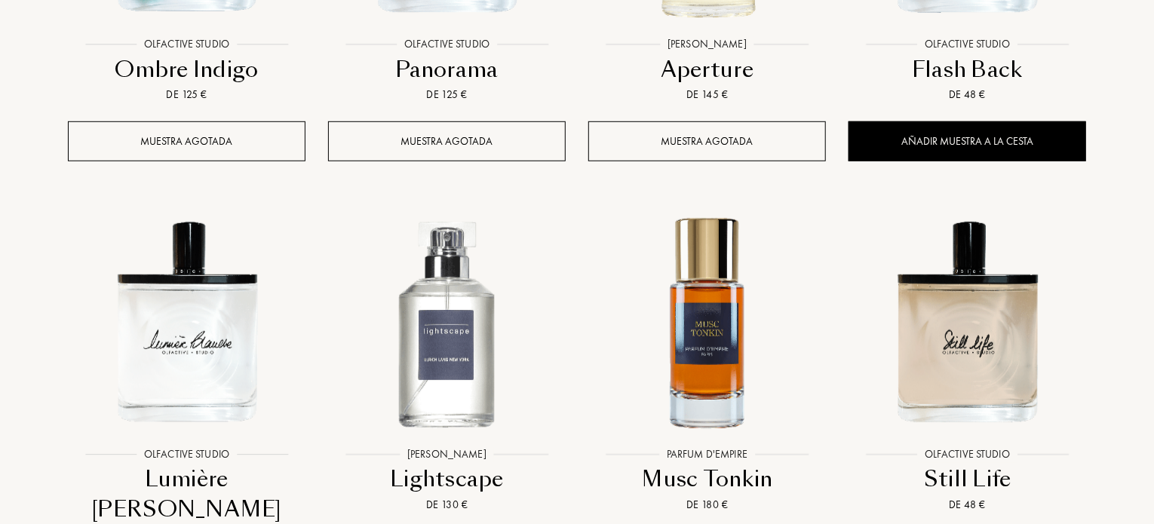
scroll to position [26473, 0]
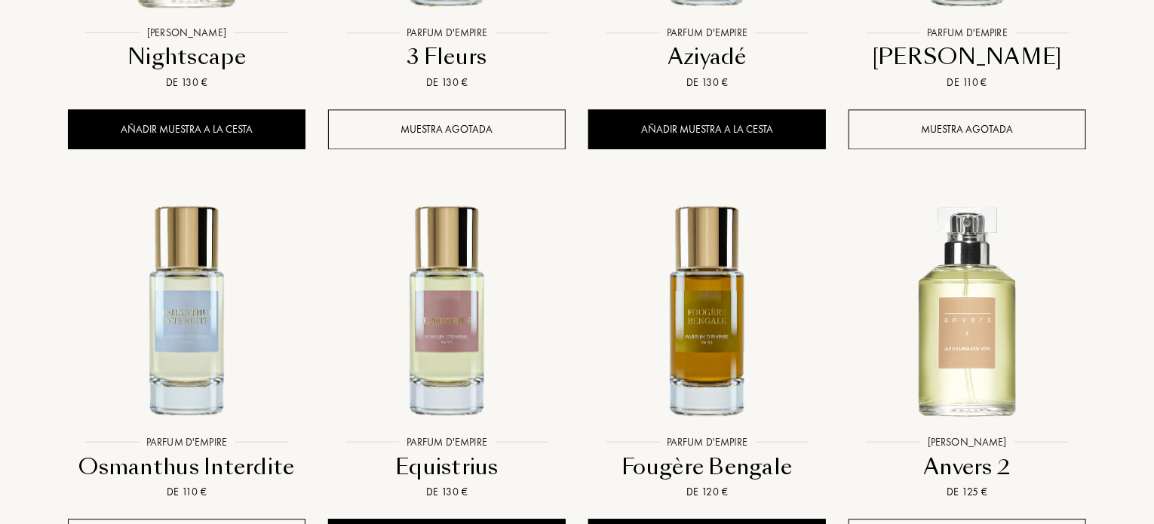
scroll to position [27771, 0]
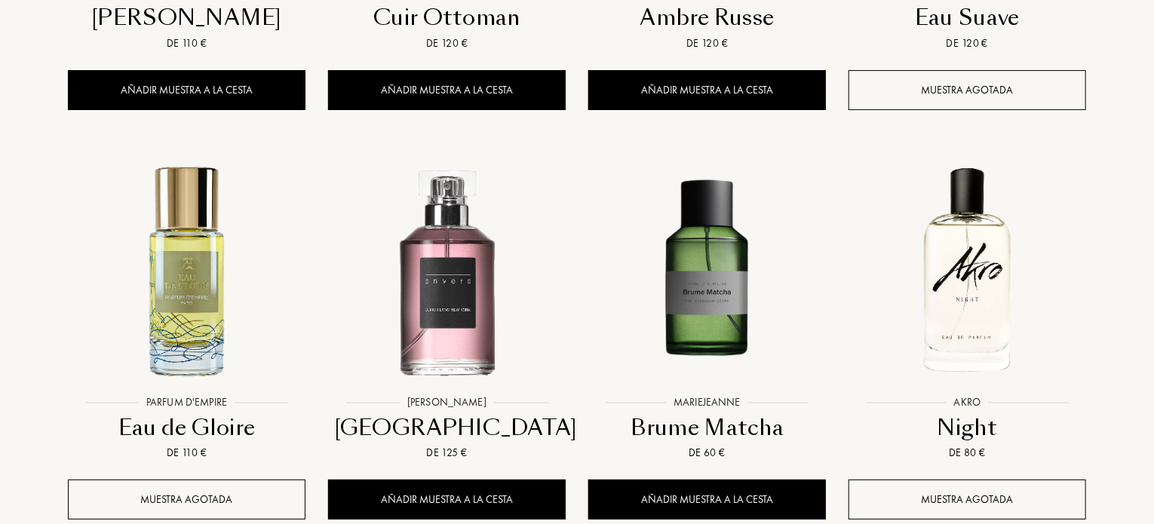
scroll to position [28676, 0]
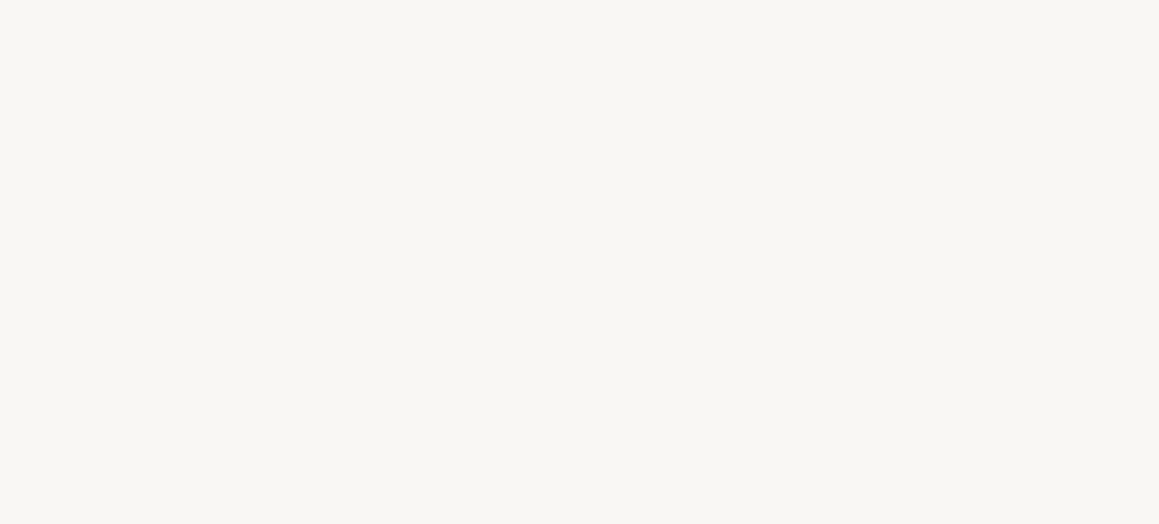
select select "ES"
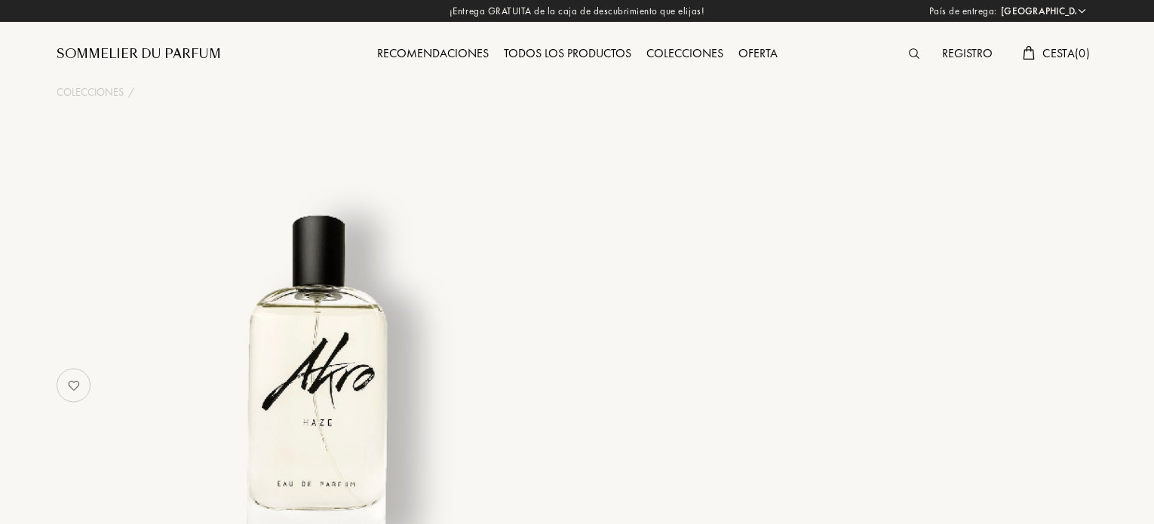
select select "ES"
